Goal: Task Accomplishment & Management: Use online tool/utility

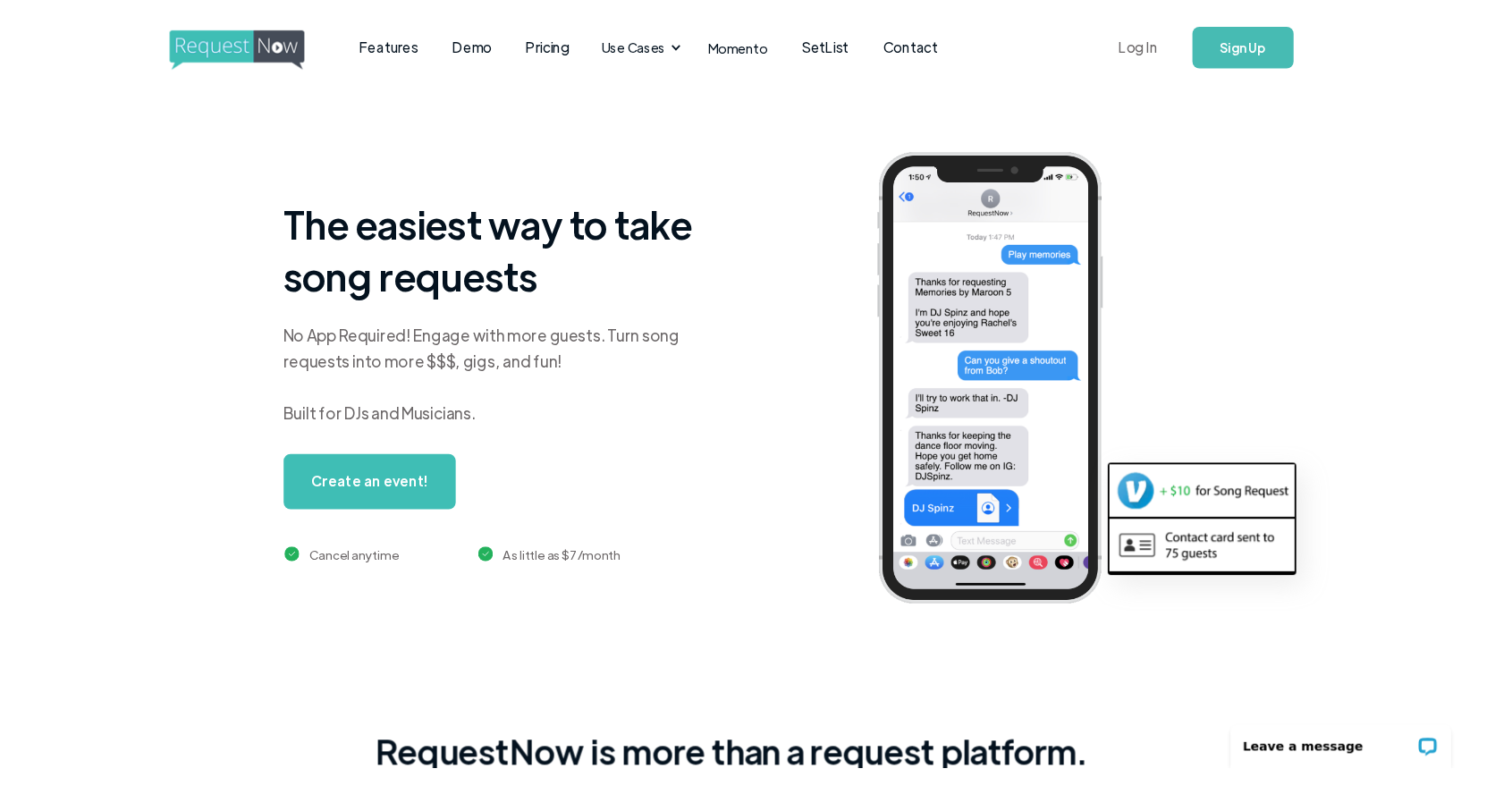
click at [1190, 48] on link "Log In" at bounding box center [1177, 48] width 76 height 62
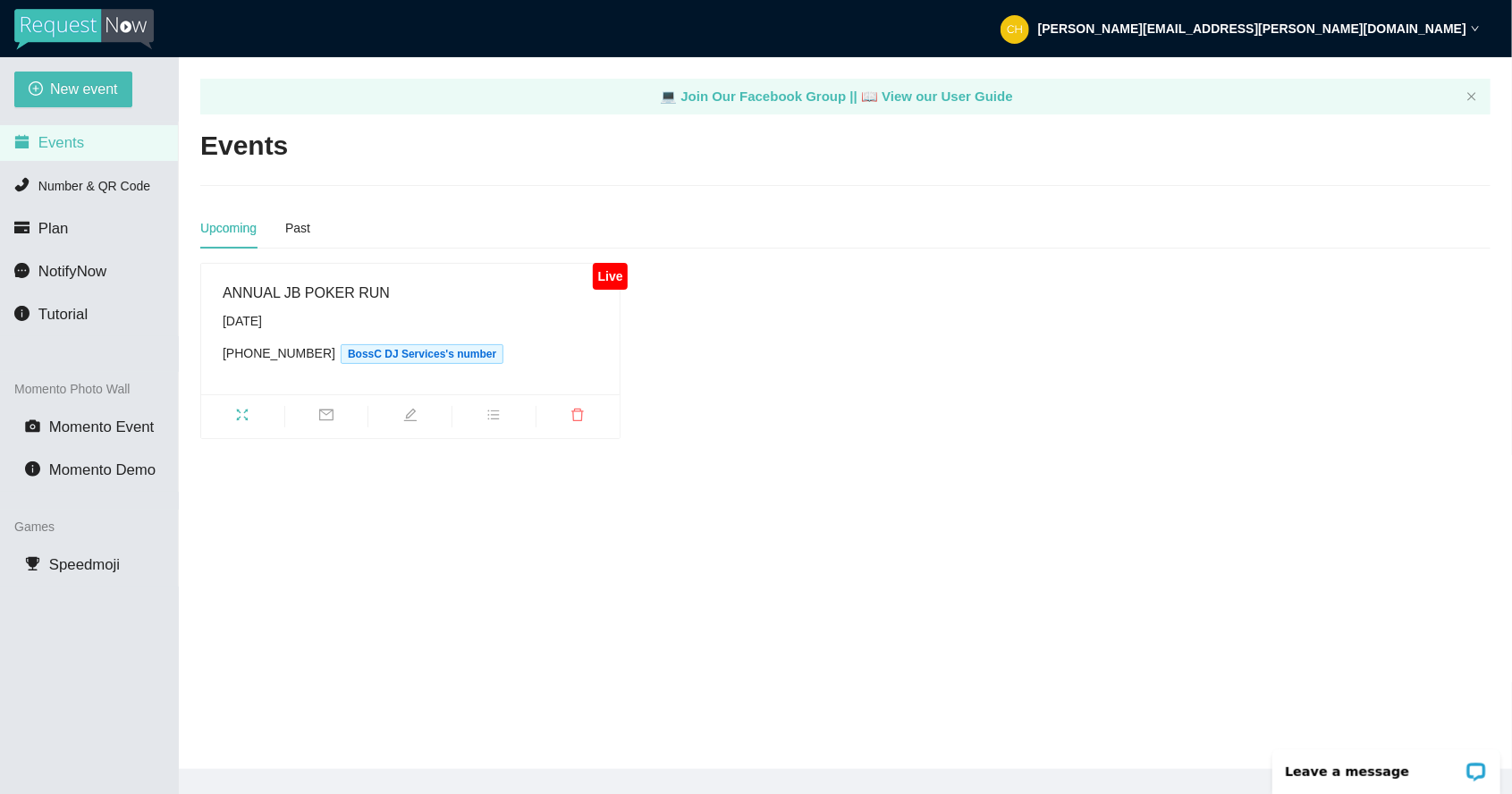
click at [445, 355] on span "BossC DJ Services's number" at bounding box center [422, 353] width 163 height 20
click at [414, 365] on div "ANNUAL JB POKER RUN Saturday, August 16th (508) 657-4962 BossC DJ Services's nu…" at bounding box center [411, 329] width 375 height 95
click at [440, 344] on span "BossC DJ Services's number" at bounding box center [422, 353] width 163 height 20
click at [431, 368] on div "ANNUAL JB POKER RUN Saturday, August 16th (508) 657-4962 BossC DJ Services's nu…" at bounding box center [411, 329] width 375 height 95
click at [116, 175] on li "Number & QR Code" at bounding box center [88, 186] width 177 height 35
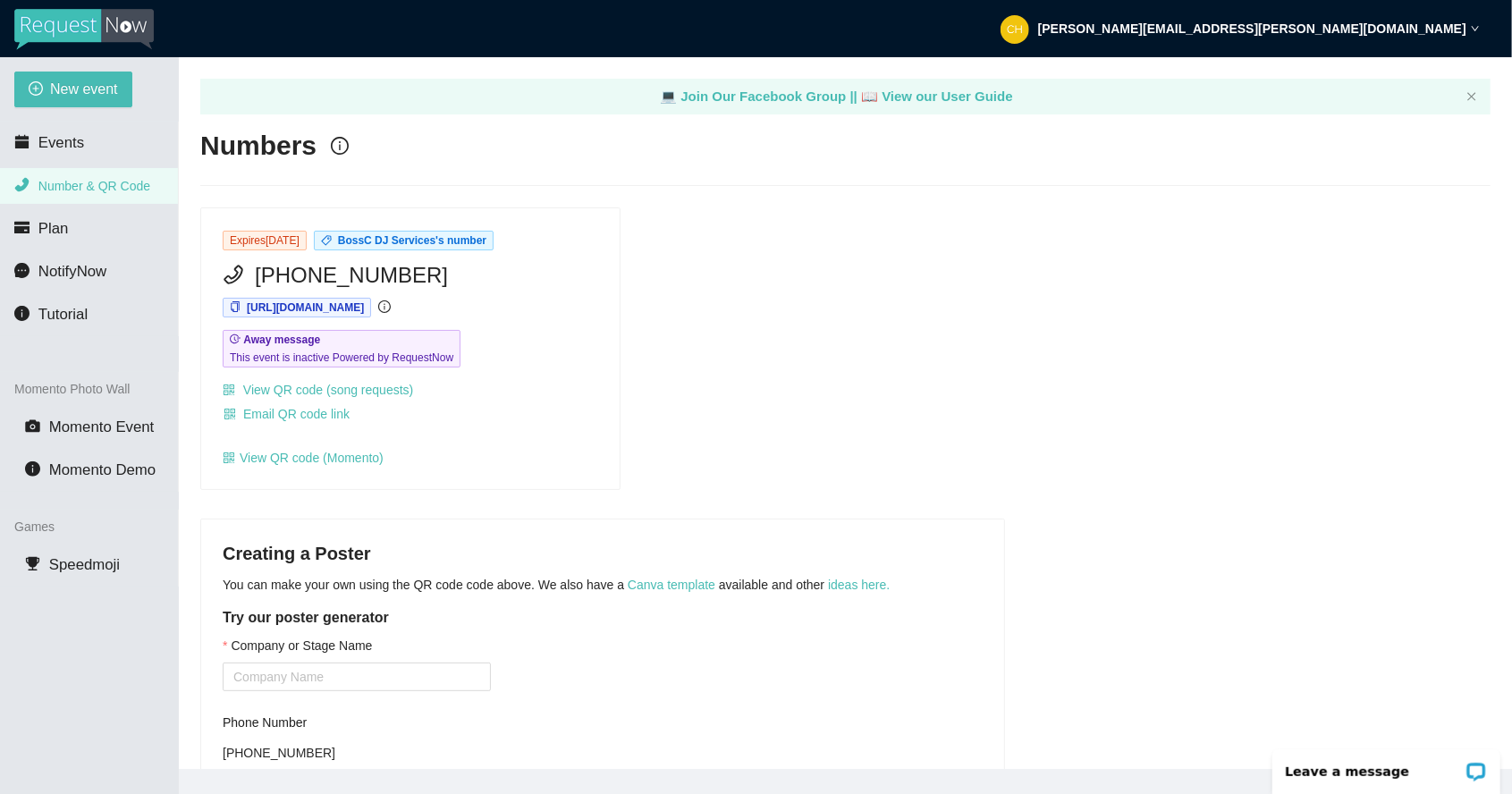
click at [364, 301] on span "https://app.requestnow.io/jedgdpr/next" at bounding box center [306, 307] width 117 height 12
